Goal: Navigation & Orientation: Find specific page/section

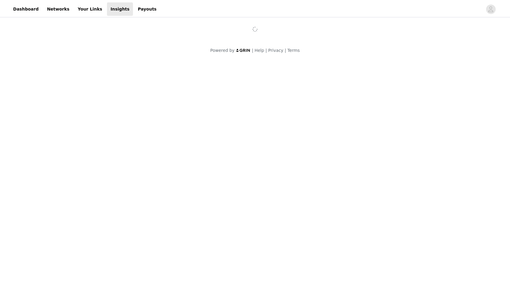
scroll to position [98, 0]
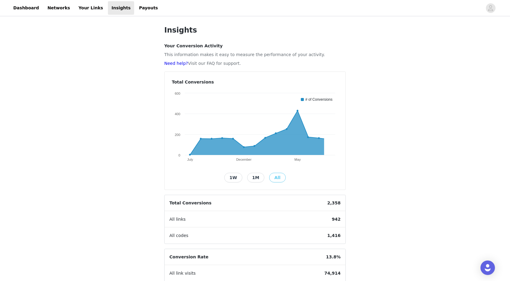
click at [427, 233] on div "Insights Your Conversion Activity This information makes it easy to measure the…" at bounding box center [255, 198] width 510 height 362
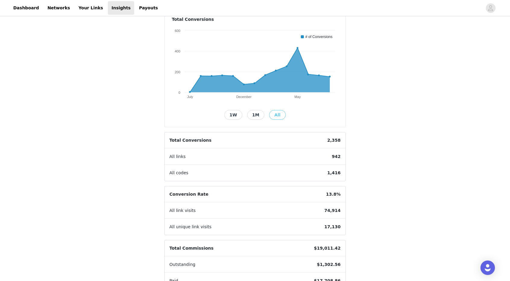
scroll to position [98, 0]
